Goal: Task Accomplishment & Management: Manage account settings

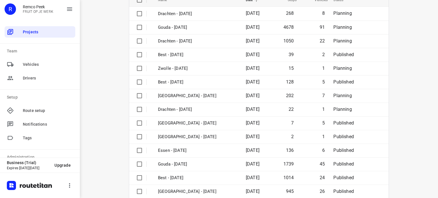
scroll to position [90, 0]
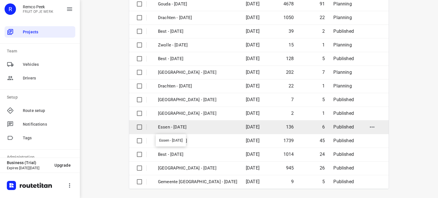
click at [180, 126] on p "Essen - [DATE]" at bounding box center [197, 127] width 79 height 7
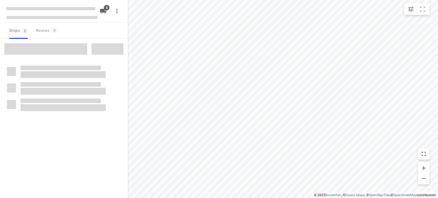
checkbox input "true"
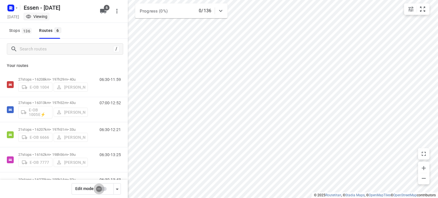
click at [98, 188] on input "checkbox" at bounding box center [99, 189] width 32 height 11
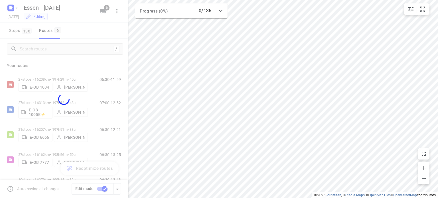
checkbox input "true"
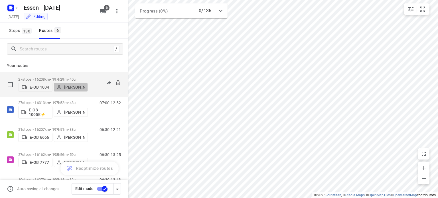
click at [73, 85] on p "[PERSON_NAME]" at bounding box center [74, 87] width 21 height 5
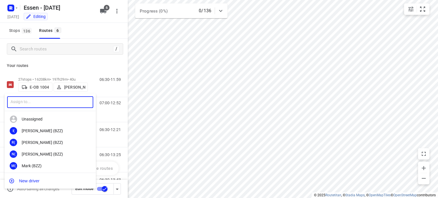
click at [62, 103] on input "text" at bounding box center [50, 102] width 86 height 12
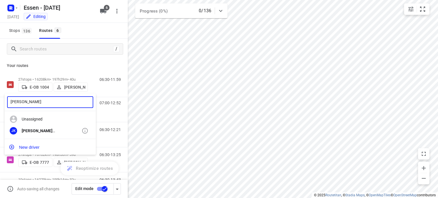
type input "[PERSON_NAME]"
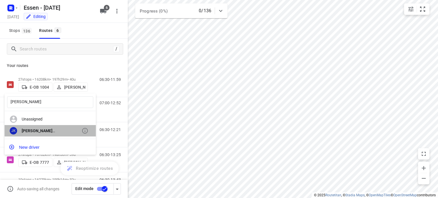
click at [43, 134] on div "[PERSON_NAME]" at bounding box center [50, 131] width 91 height 12
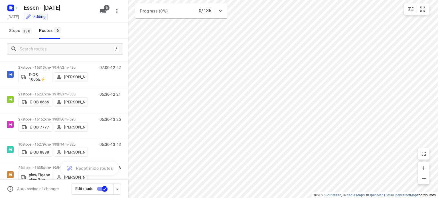
scroll to position [48, 0]
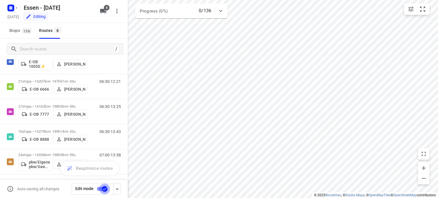
click at [103, 192] on input "checkbox" at bounding box center [104, 189] width 32 height 11
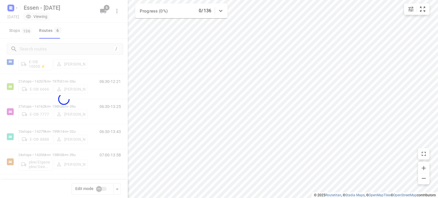
checkbox input "false"
